Goal: Task Accomplishment & Management: Manage account settings

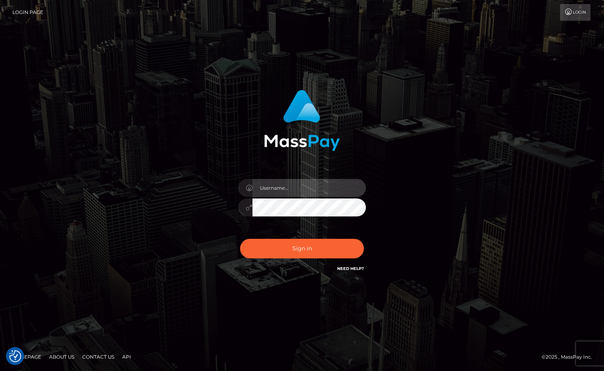
click at [290, 184] on input "text" at bounding box center [308, 188] width 113 height 18
type input "Sameer.megabonanza"
click at [240, 239] on button "Sign in" at bounding box center [302, 249] width 124 height 20
click at [309, 186] on input "text" at bounding box center [308, 188] width 113 height 18
type input "Sameer.megabonanza"
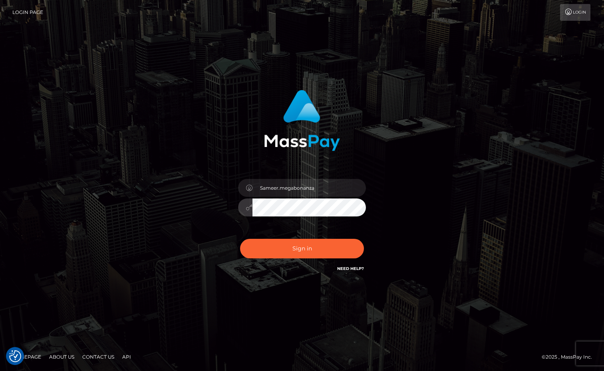
click at [240, 239] on button "Sign in" at bounding box center [302, 249] width 124 height 20
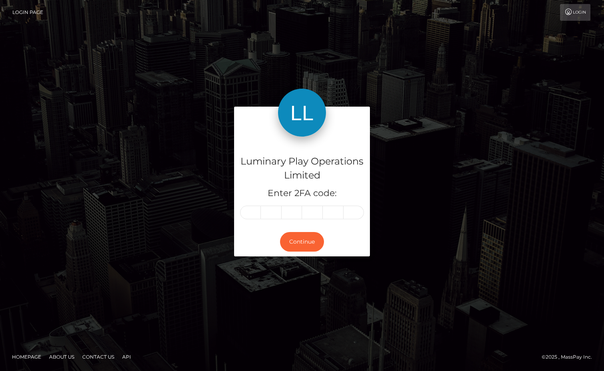
click at [249, 212] on input "text" at bounding box center [250, 213] width 21 height 14
type input "9"
type input "3"
type input "6"
type input "3"
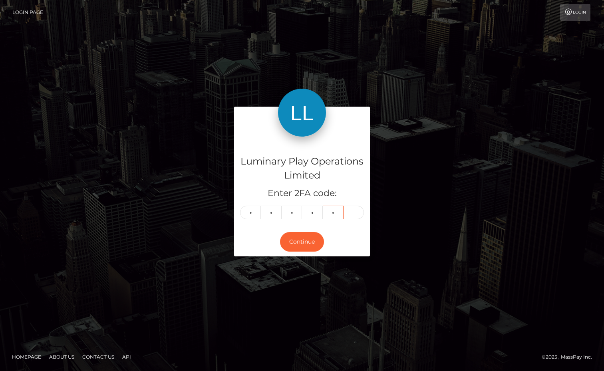
type input "5"
type input "9"
type input "3"
type input "6"
type input "3"
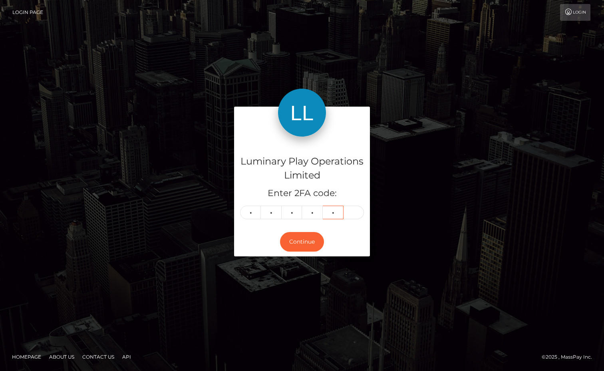
type input "1"
type input "5"
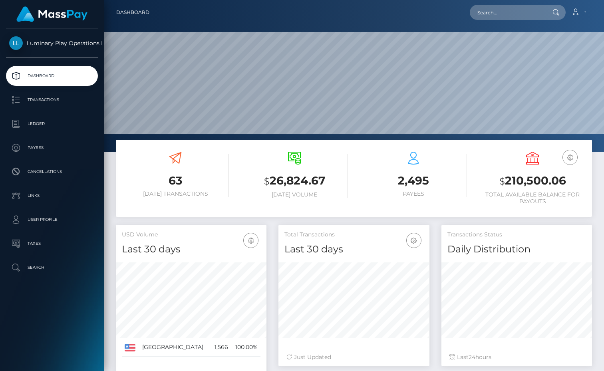
scroll to position [141, 151]
click at [524, 180] on h3 "$ 210,500.06" at bounding box center [532, 181] width 107 height 16
copy h3 "210,500.06"
